Goal: Task Accomplishment & Management: Use online tool/utility

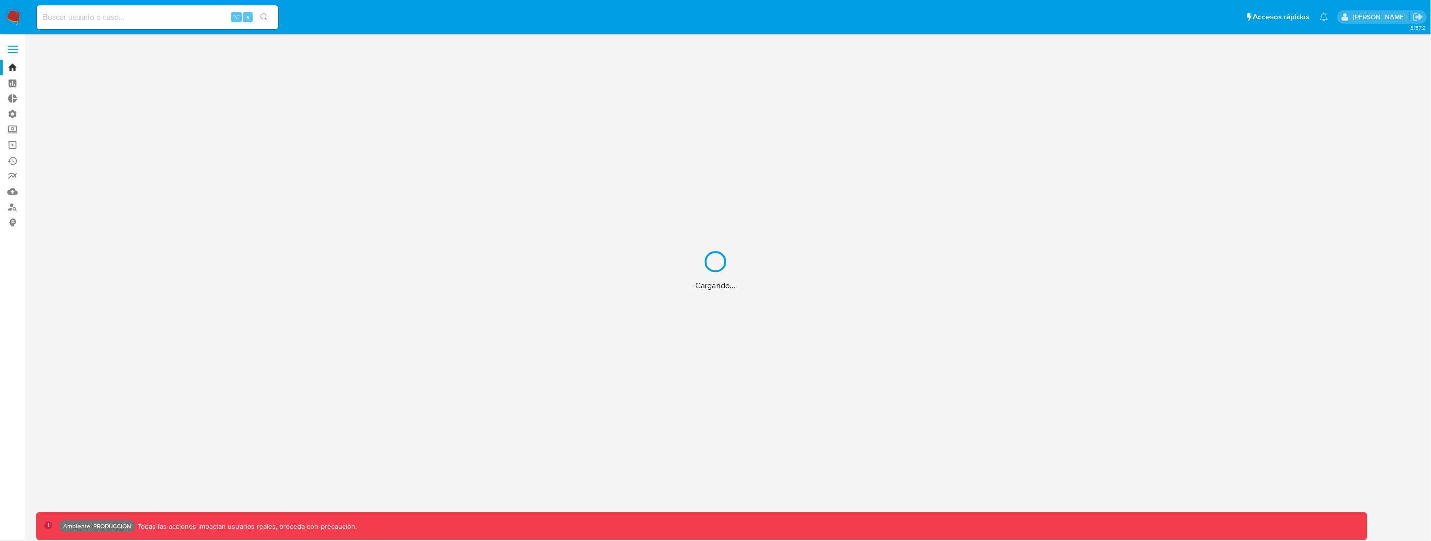
click at [151, 25] on div "Cargando..." at bounding box center [715, 270] width 1431 height 541
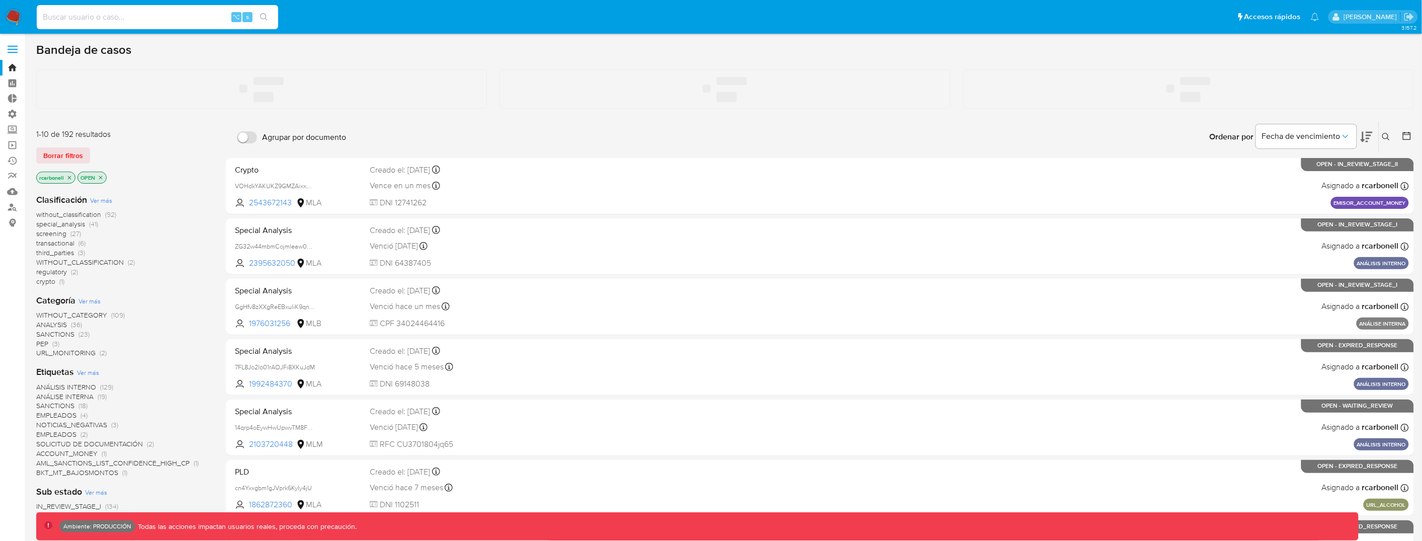
click at [145, 18] on input at bounding box center [158, 17] width 242 height 13
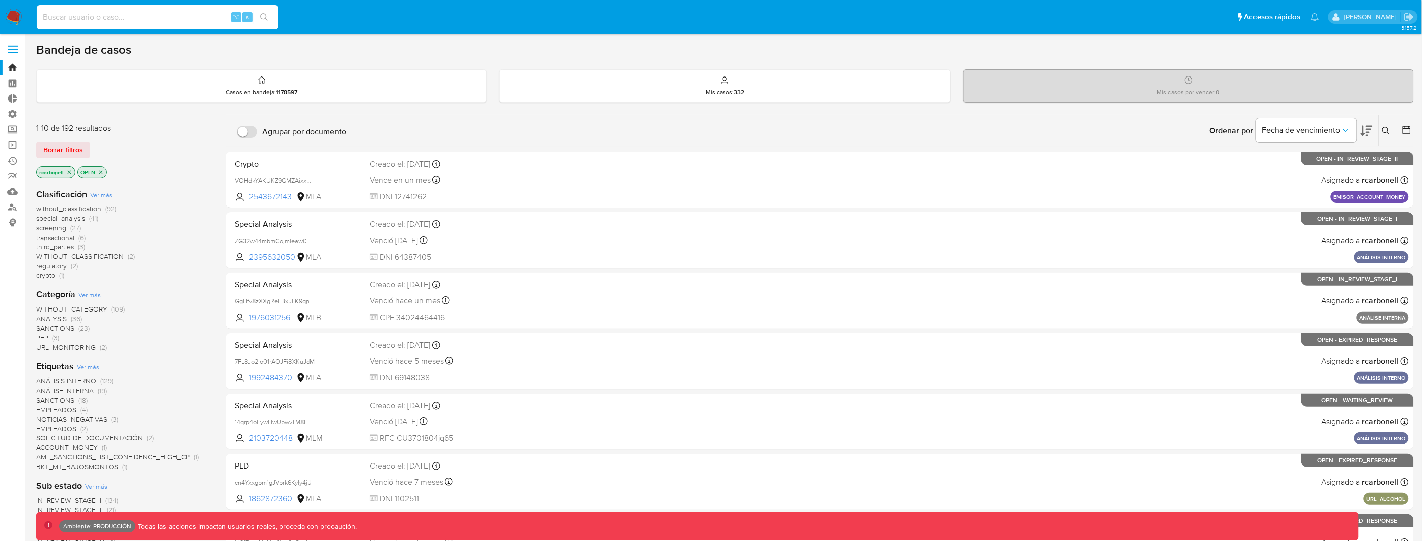
paste input "473332651"
type input "473332651"
click at [264, 20] on icon "search-icon" at bounding box center [264, 17] width 8 height 8
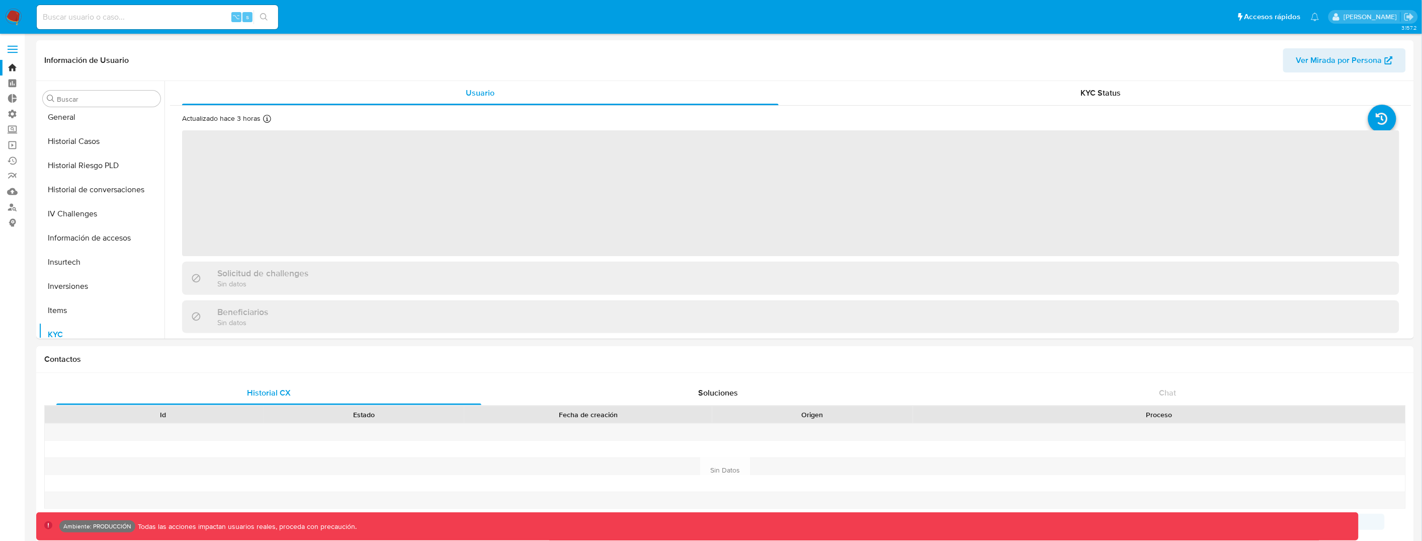
scroll to position [473, 0]
click at [85, 310] on button "Restricciones Nuevo Mundo" at bounding box center [98, 302] width 118 height 24
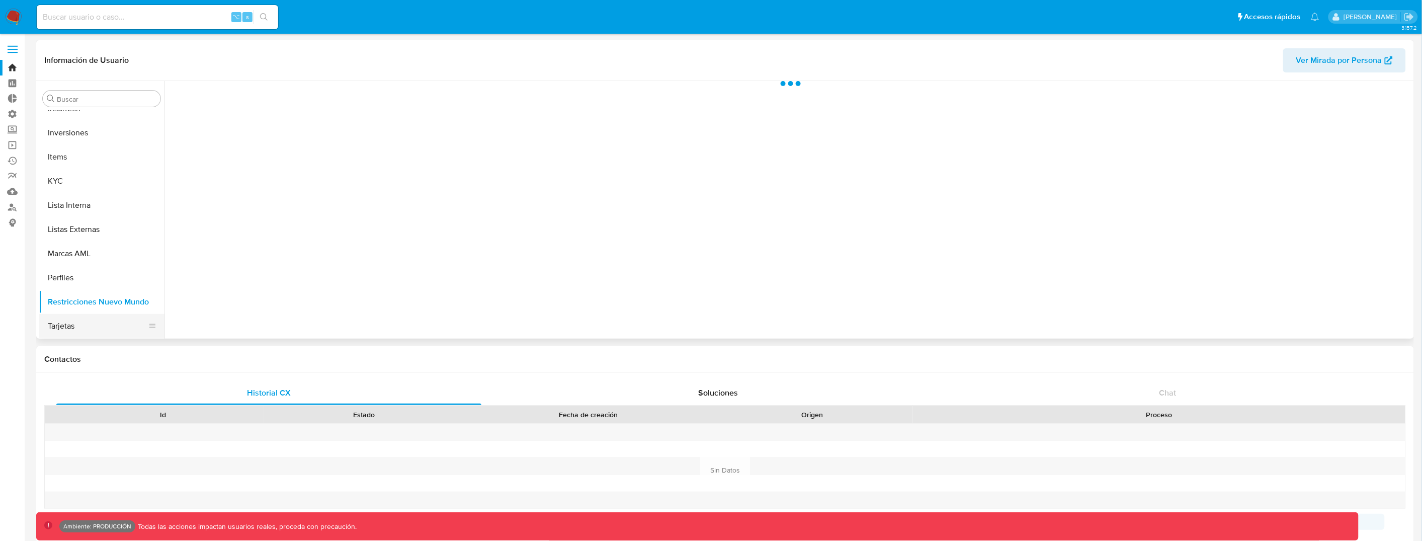
select select "10"
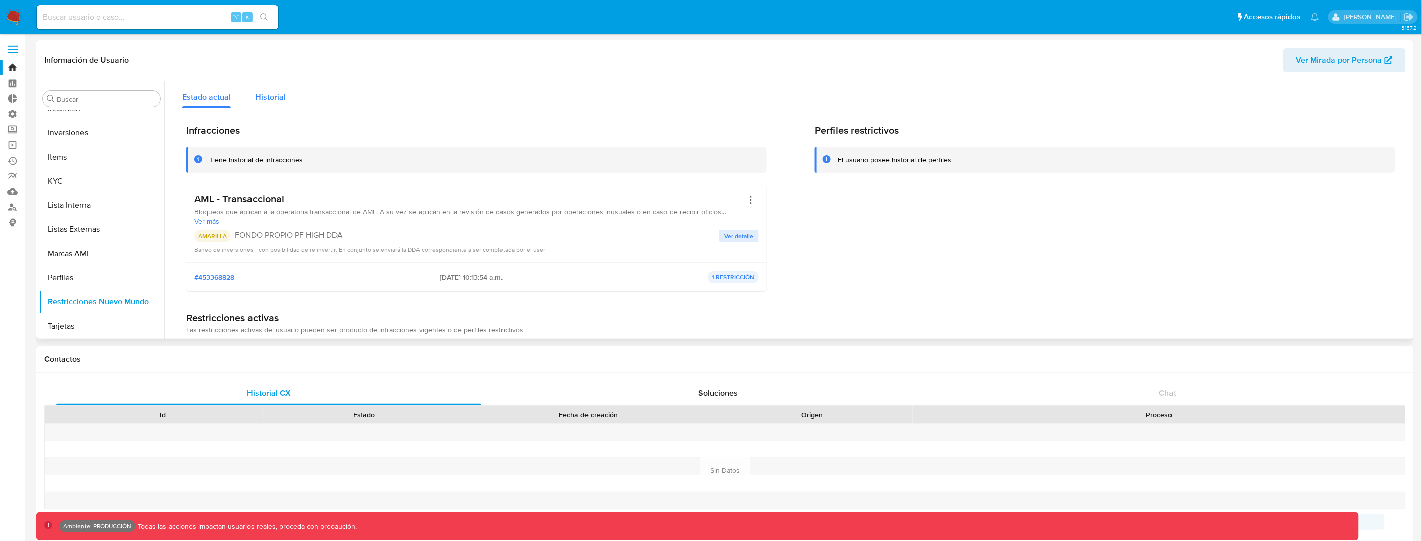
click at [288, 100] on button "Historial" at bounding box center [270, 94] width 55 height 27
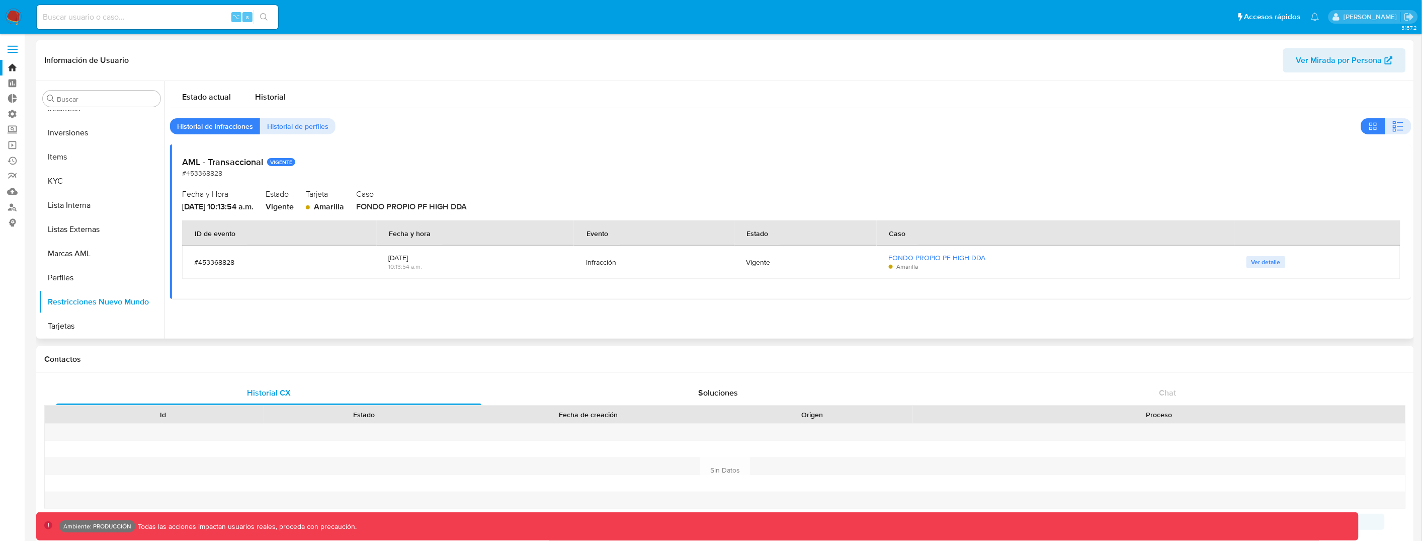
scroll to position [0, 0]
click at [93, 97] on input "Buscar" at bounding box center [107, 99] width 100 height 9
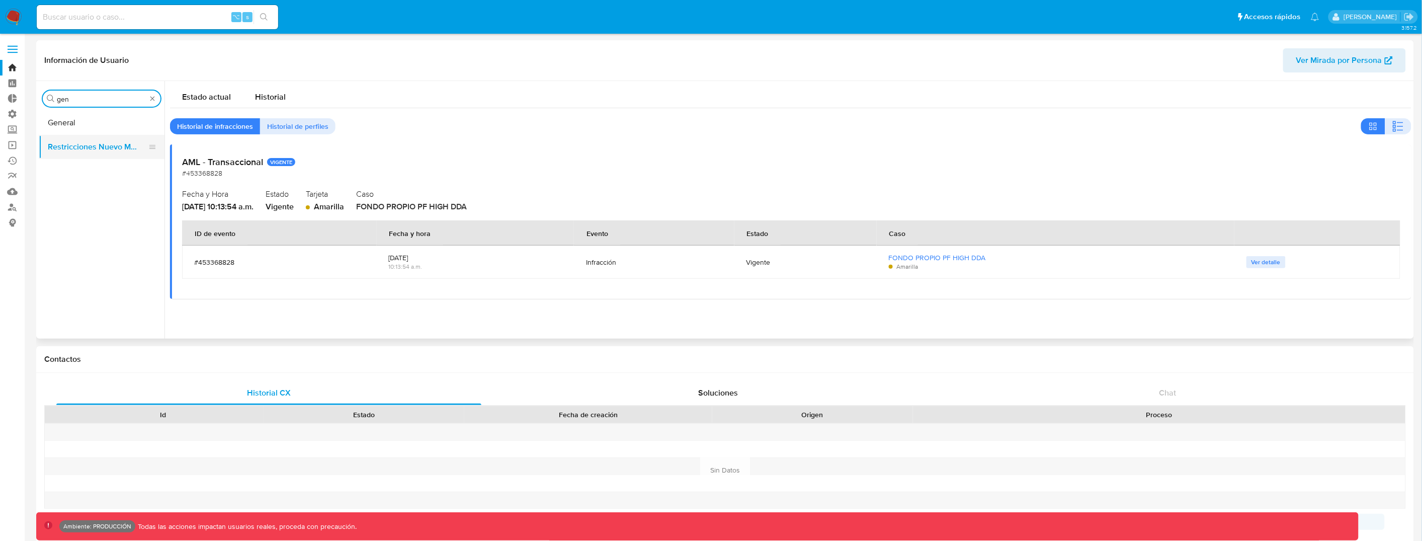
type input "gen"
click at [84, 136] on button "Restricciones Nuevo Mundo" at bounding box center [98, 147] width 118 height 24
click at [84, 119] on button "General" at bounding box center [98, 123] width 118 height 24
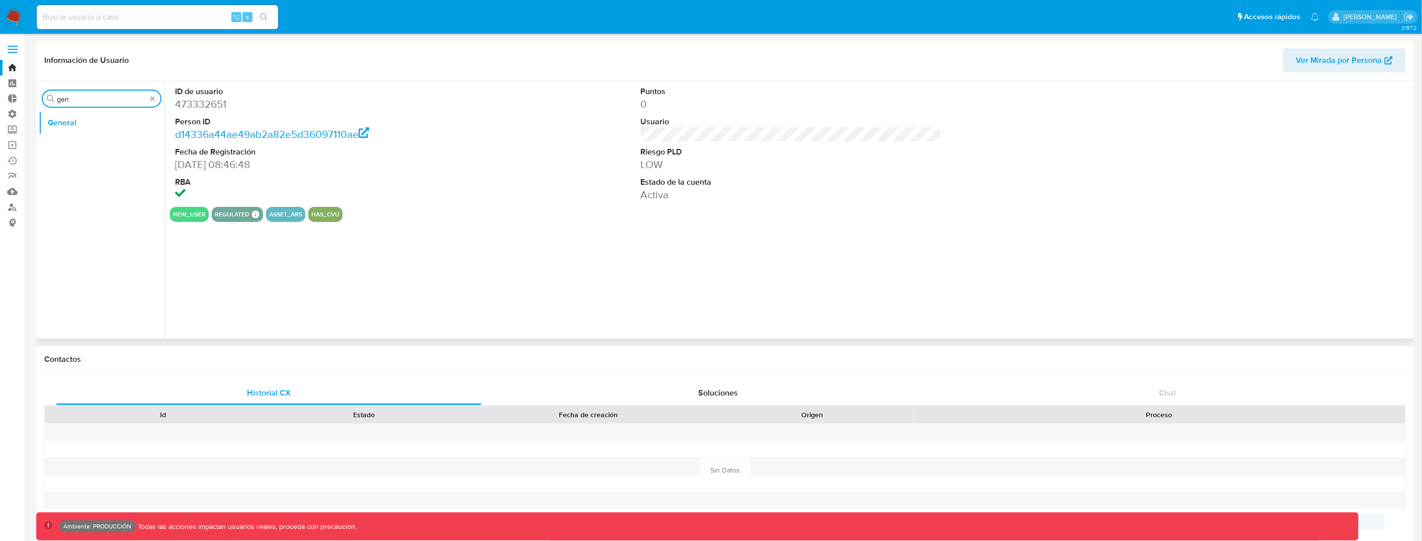
click at [145, 97] on input "gen" at bounding box center [102, 99] width 90 height 9
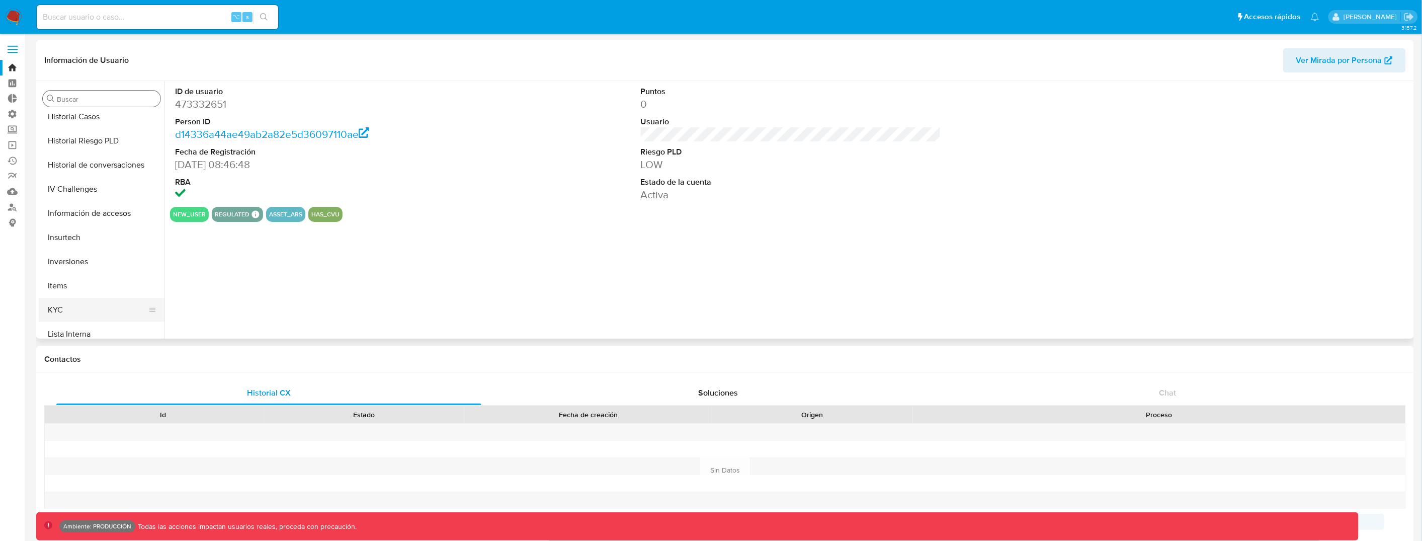
click at [94, 309] on button "KYC" at bounding box center [98, 310] width 118 height 24
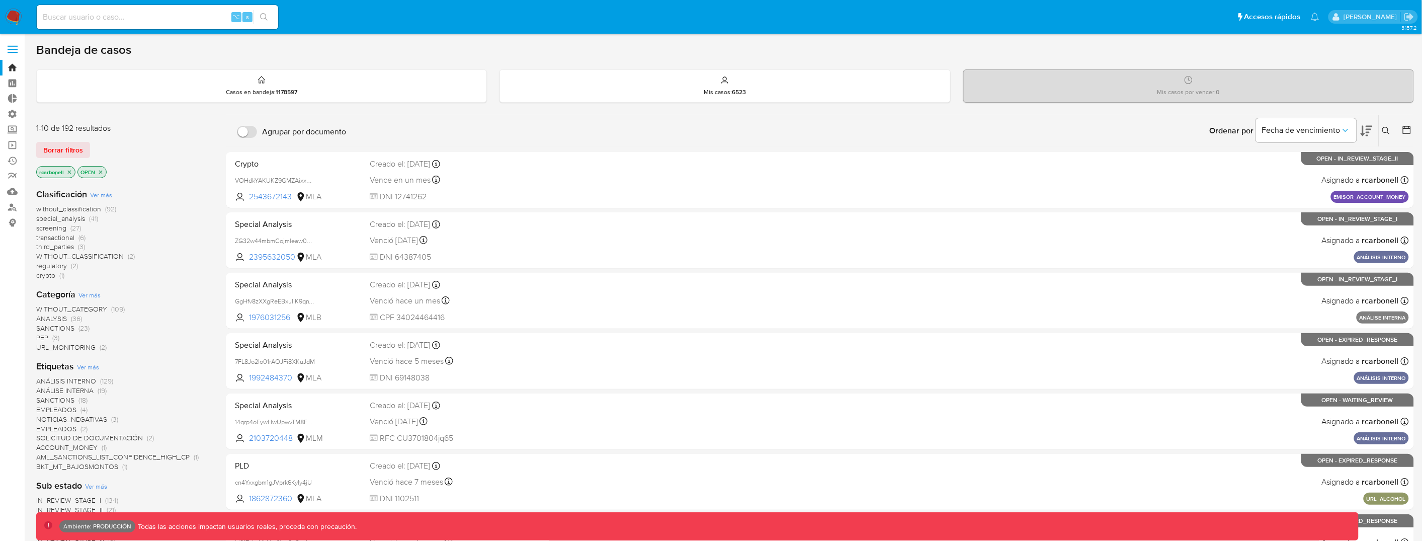
click at [5, 42] on label at bounding box center [12, 49] width 25 height 21
click at [0, 0] on input "checkbox" at bounding box center [0, 0] width 0 height 0
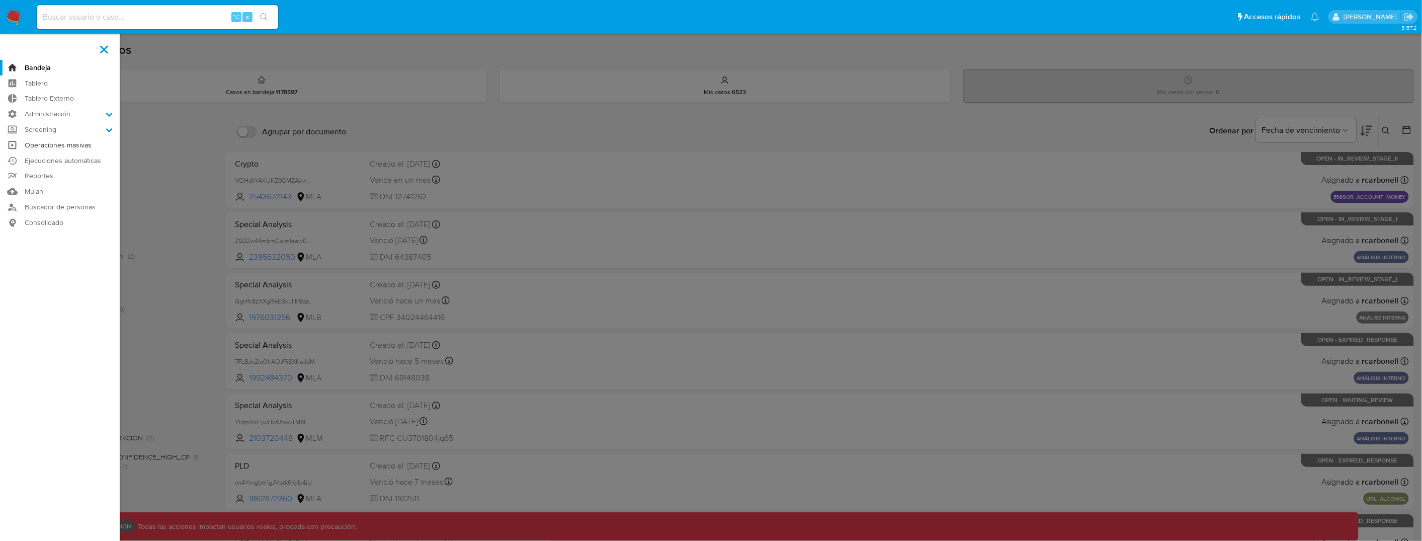
click at [53, 146] on link "Operaciones masivas" at bounding box center [60, 145] width 120 height 16
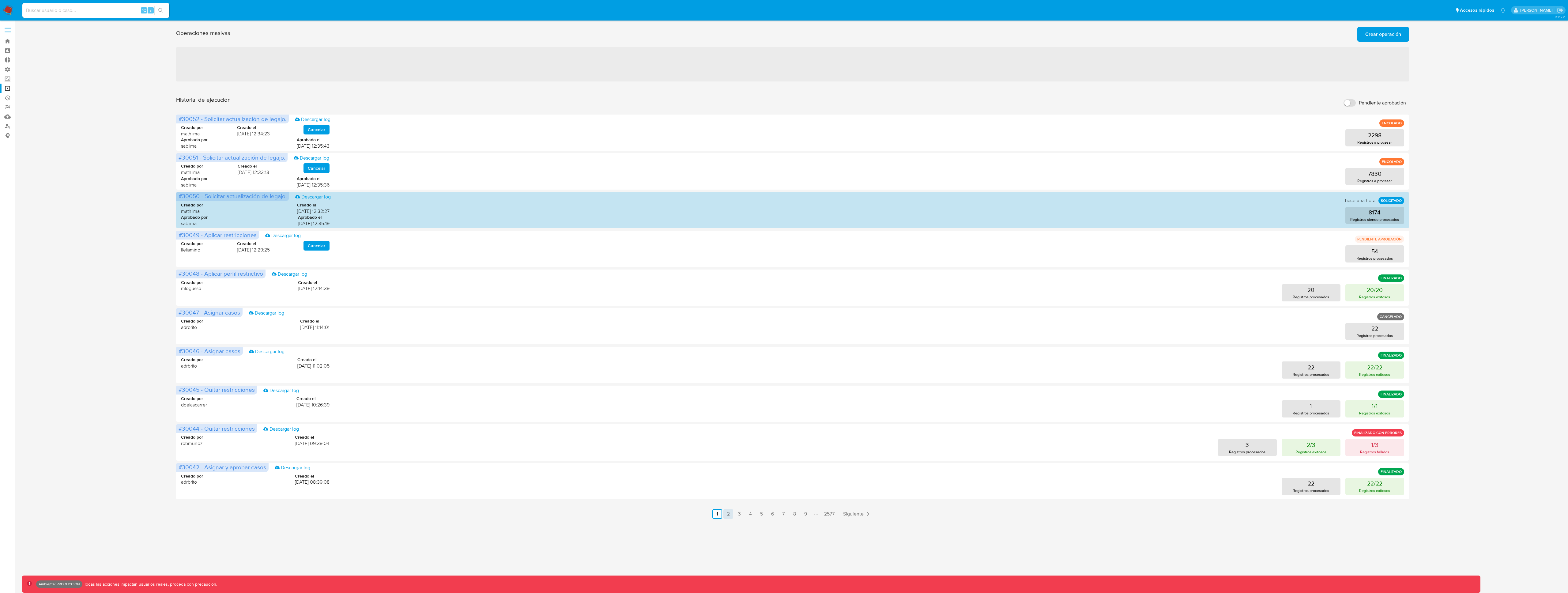
click at [726, 329] on link "2" at bounding box center [728, 514] width 10 height 10
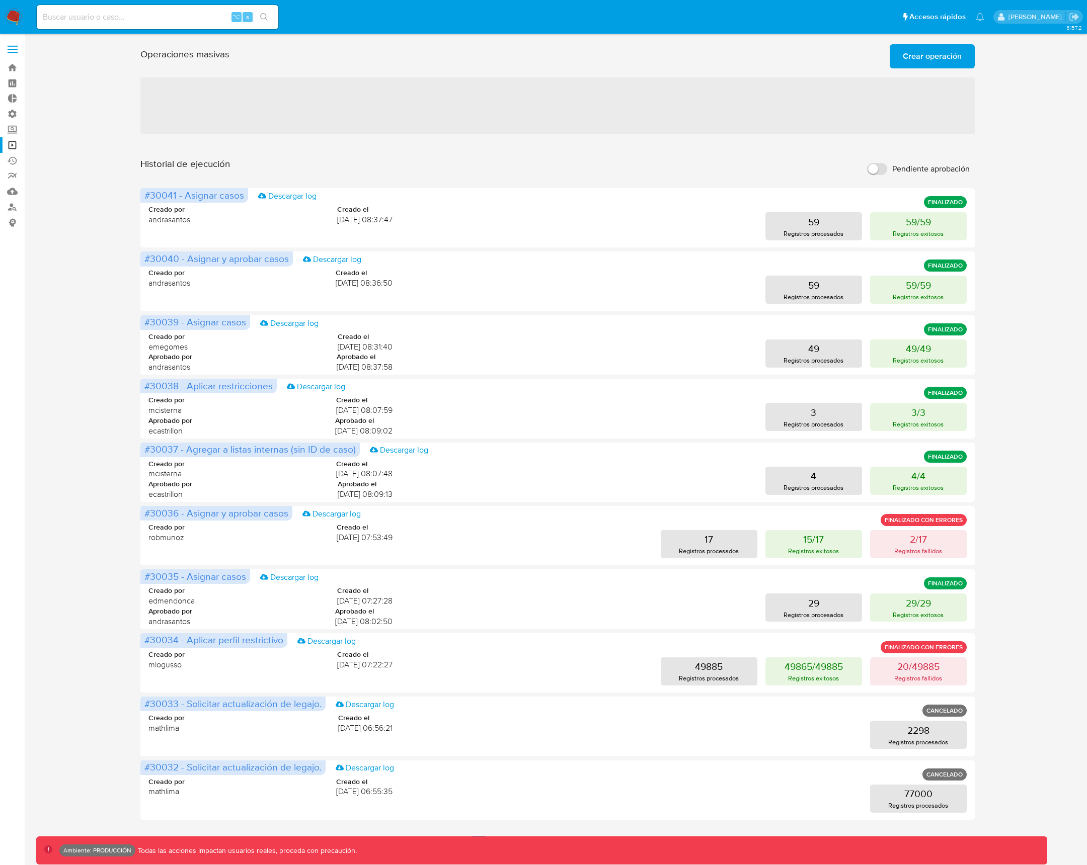
click at [1032, 540] on div "Operaciones masivas Crear operación Sólo puede haber hasta un máximo de 5 opera…" at bounding box center [557, 446] width 1042 height 812
